Goal: Check status

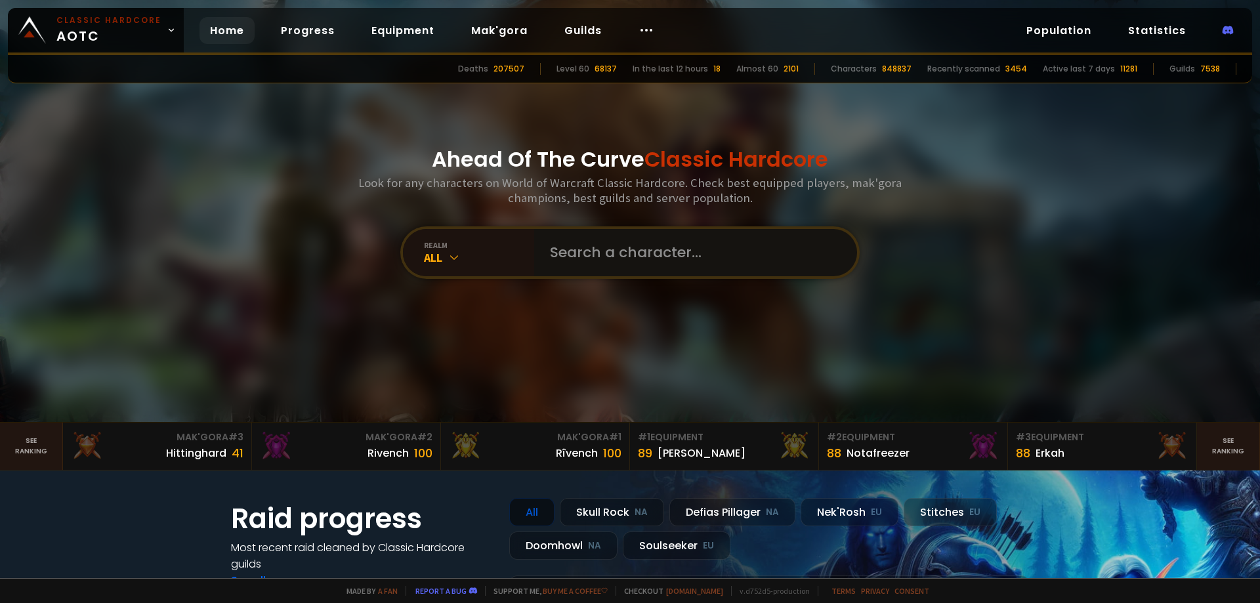
click at [701, 259] on input "text" at bounding box center [691, 252] width 299 height 47
type input "ollimorp"
drag, startPoint x: 612, startPoint y: 252, endPoint x: 593, endPoint y: 236, distance: 25.1
click at [612, 252] on input "text" at bounding box center [691, 252] width 299 height 47
type input "n"
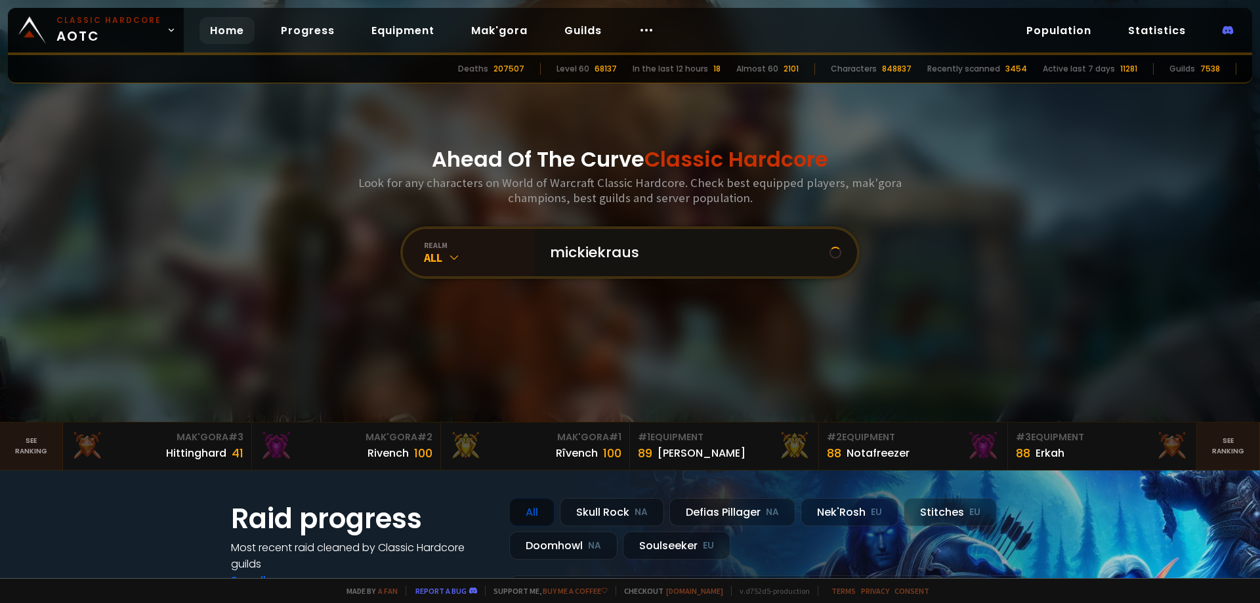
type input "mickiekrause"
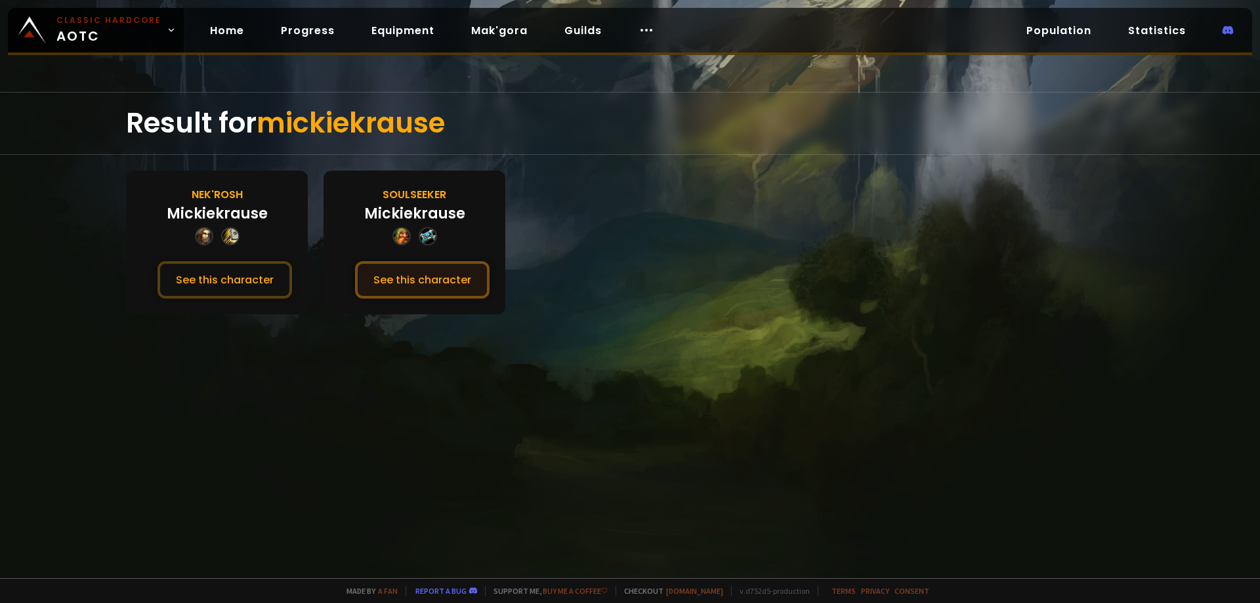
click at [400, 278] on button "See this character" at bounding box center [422, 279] width 135 height 37
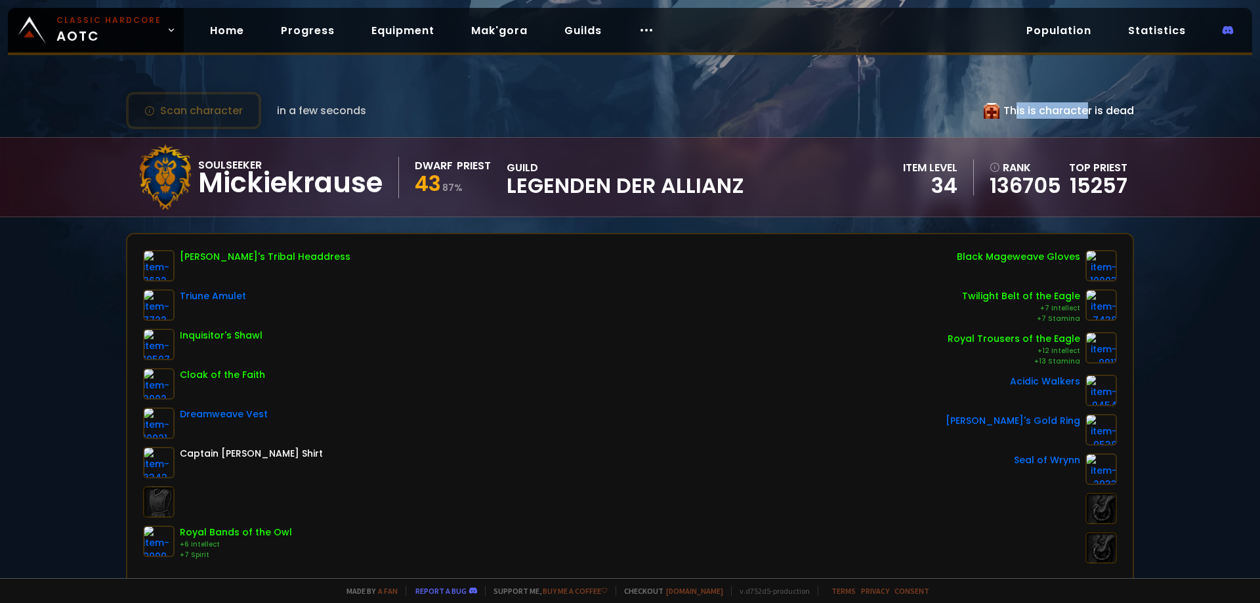
drag, startPoint x: 1000, startPoint y: 109, endPoint x: 1074, endPoint y: 111, distance: 74.2
click at [1074, 111] on div "This is character is dead" at bounding box center [1059, 110] width 150 height 16
